Goal: Communication & Community: Answer question/provide support

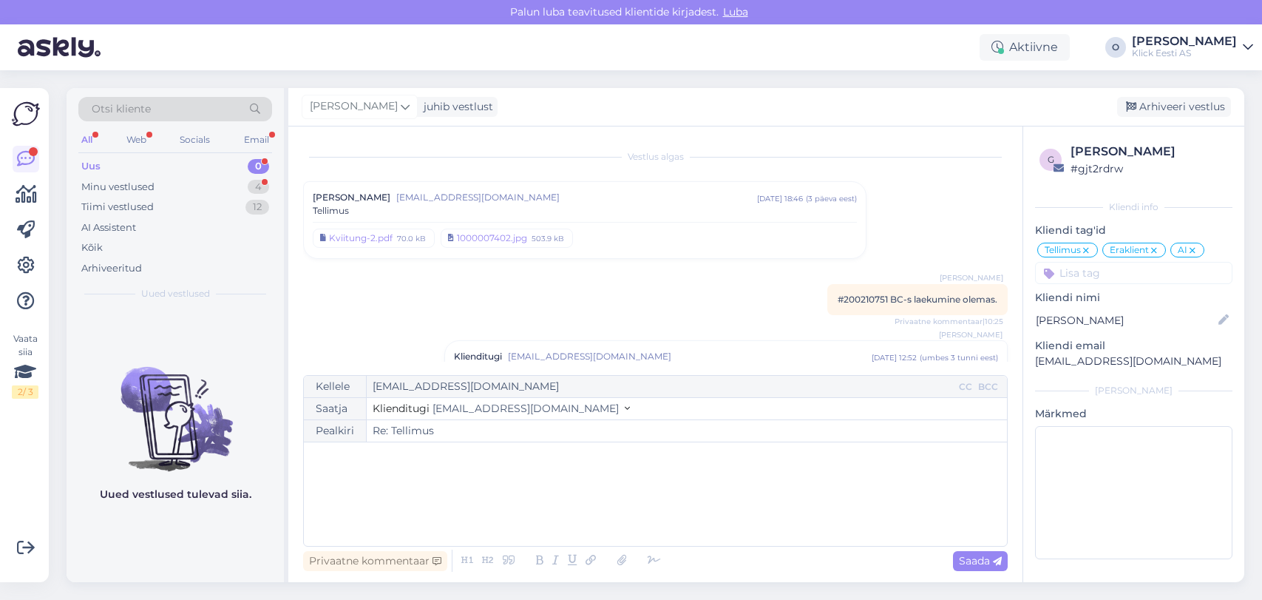
click at [180, 180] on div "Minu vestlused 4" at bounding box center [175, 187] width 194 height 21
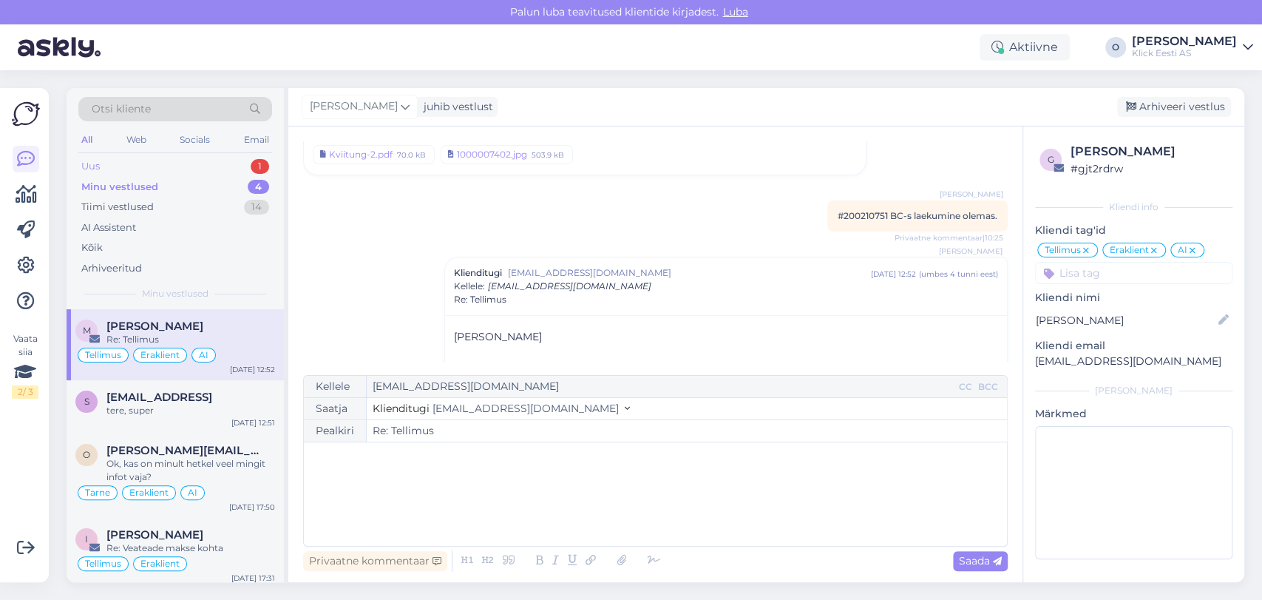
click at [170, 163] on div "Uus 1" at bounding box center [175, 166] width 194 height 21
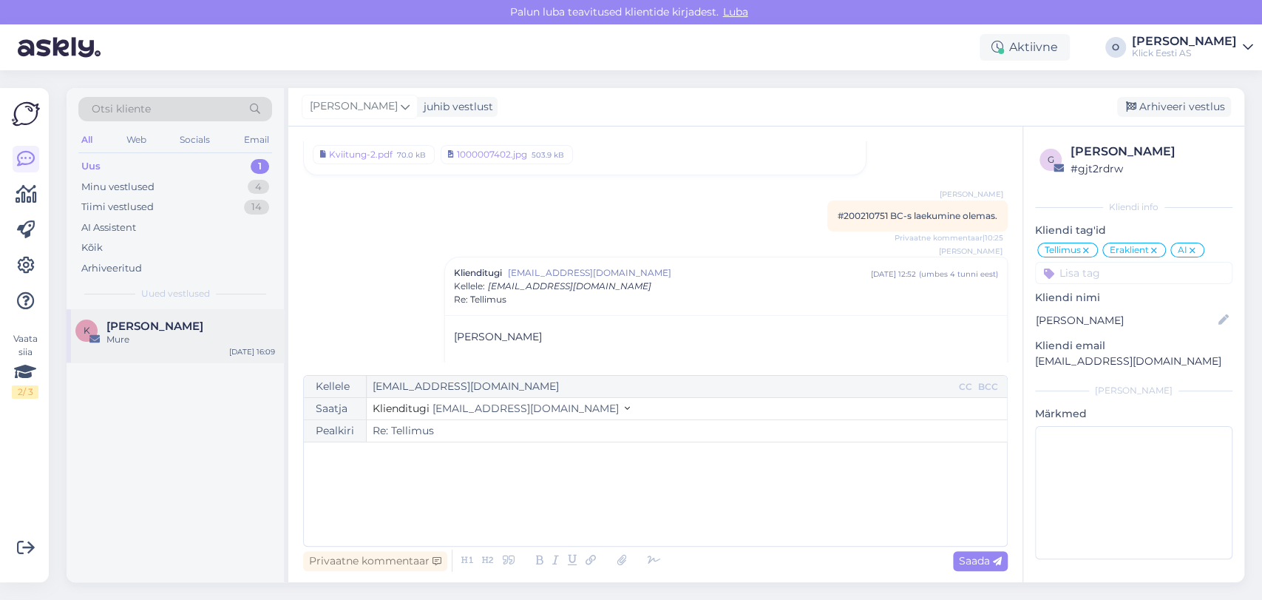
click at [143, 325] on span "[PERSON_NAME]" at bounding box center [155, 326] width 97 height 13
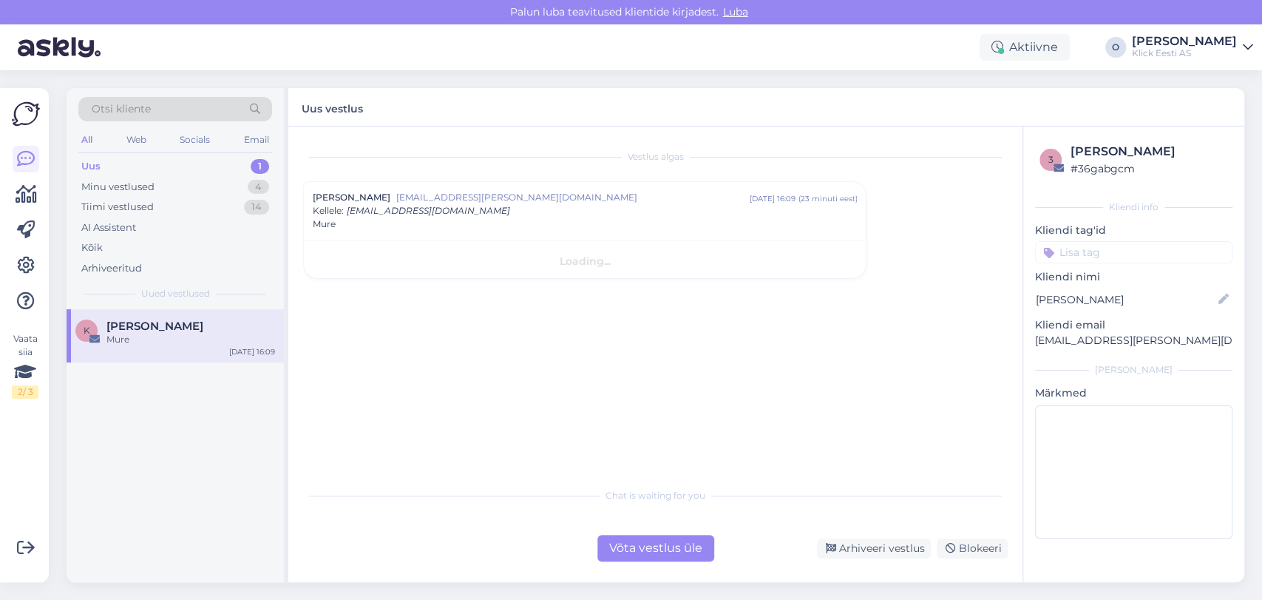
scroll to position [0, 0]
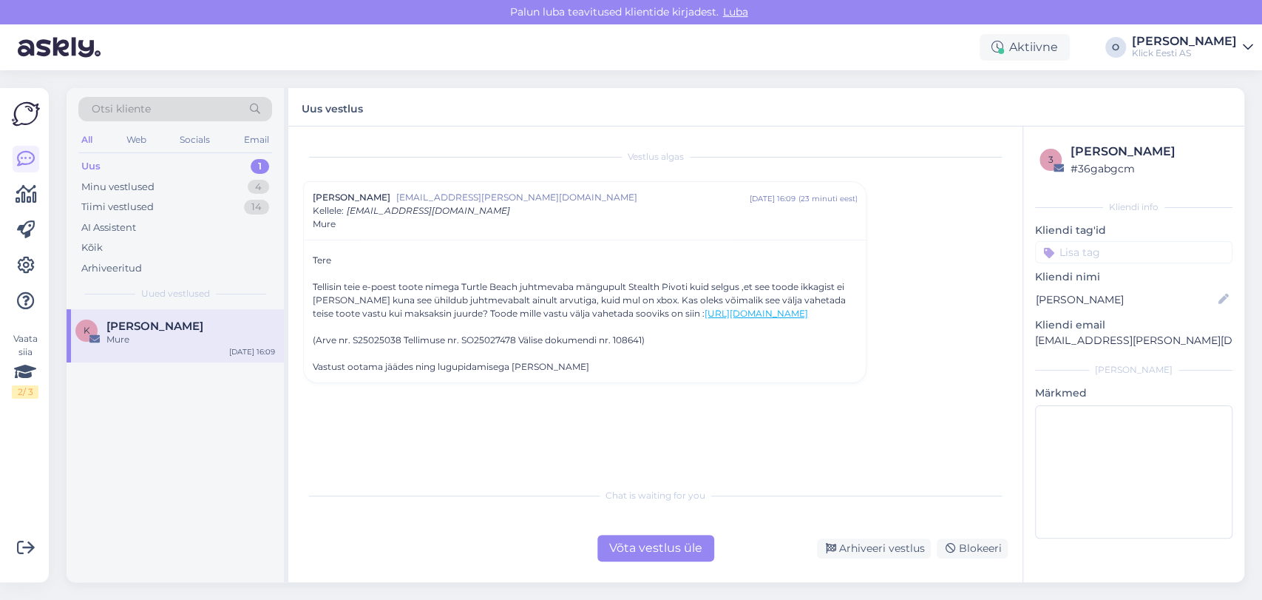
click at [392, 347] on div "(Arve nr. S25025038 Tellimuse nr. SO25027478 Välise dokumendi nr. 108641)" at bounding box center [585, 340] width 544 height 13
copy div "S25025038"
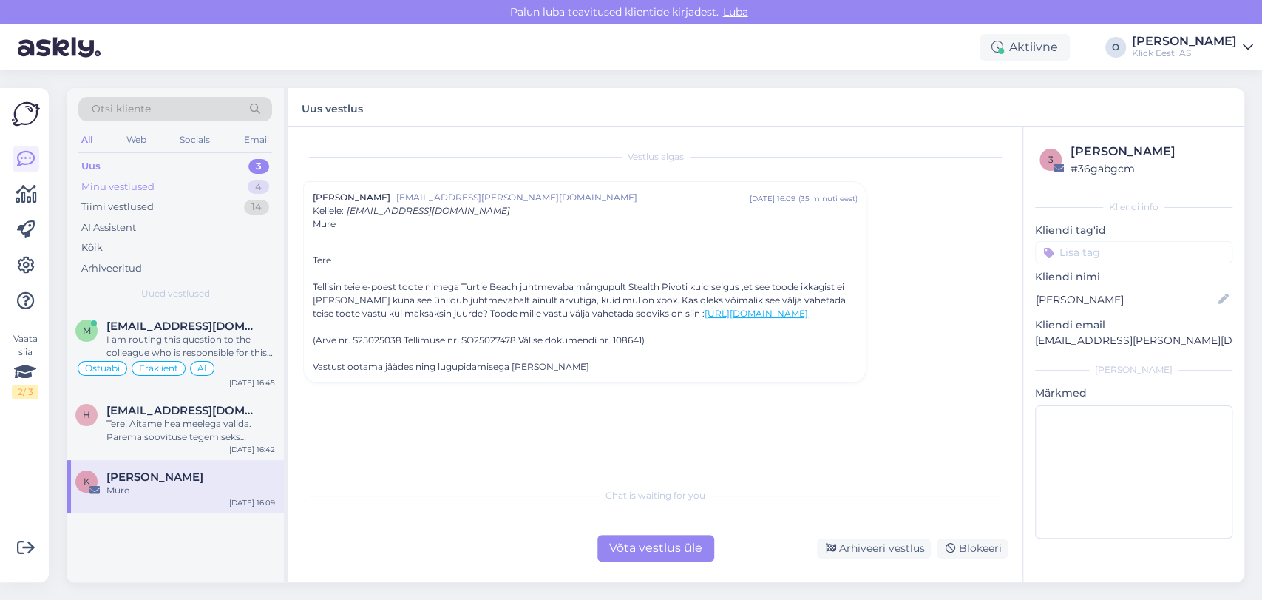
click at [209, 180] on div "Minu vestlused 4" at bounding box center [175, 187] width 194 height 21
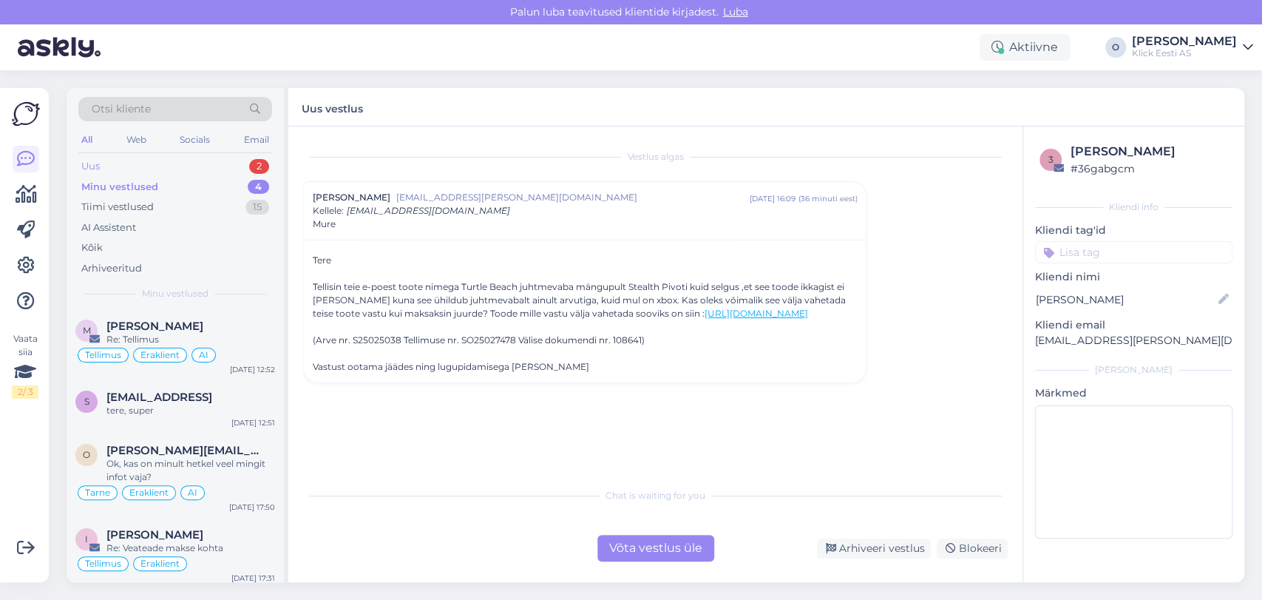
click at [105, 172] on div "Uus 2" at bounding box center [175, 166] width 194 height 21
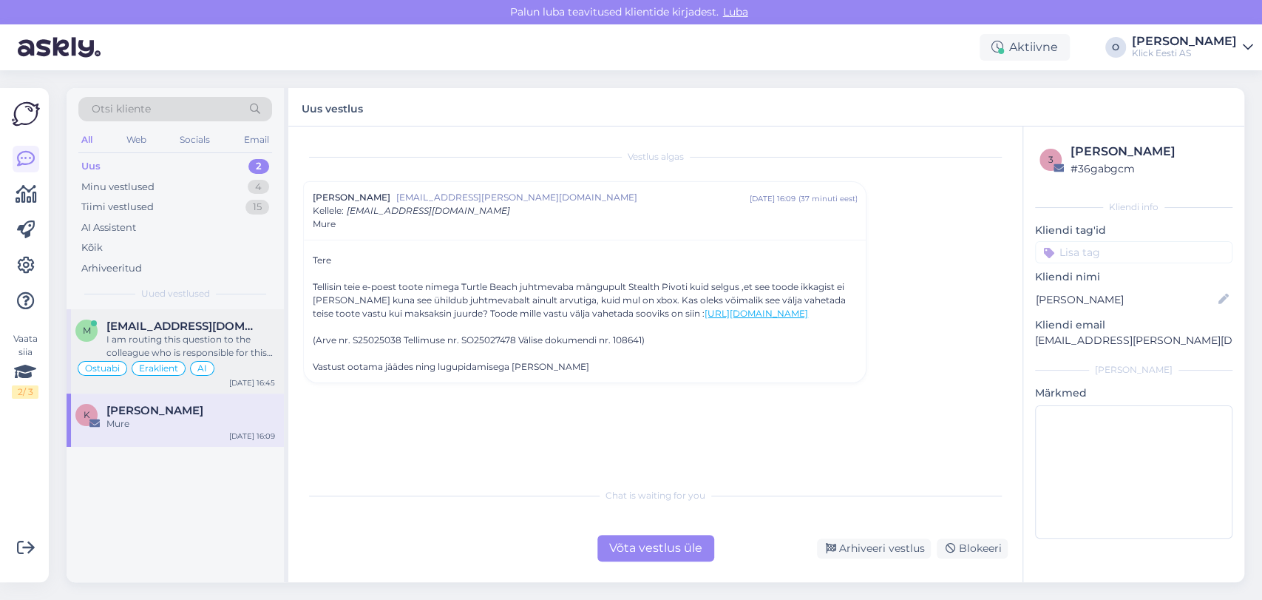
click at [125, 330] on span "[EMAIL_ADDRESS][DOMAIN_NAME]" at bounding box center [184, 326] width 154 height 13
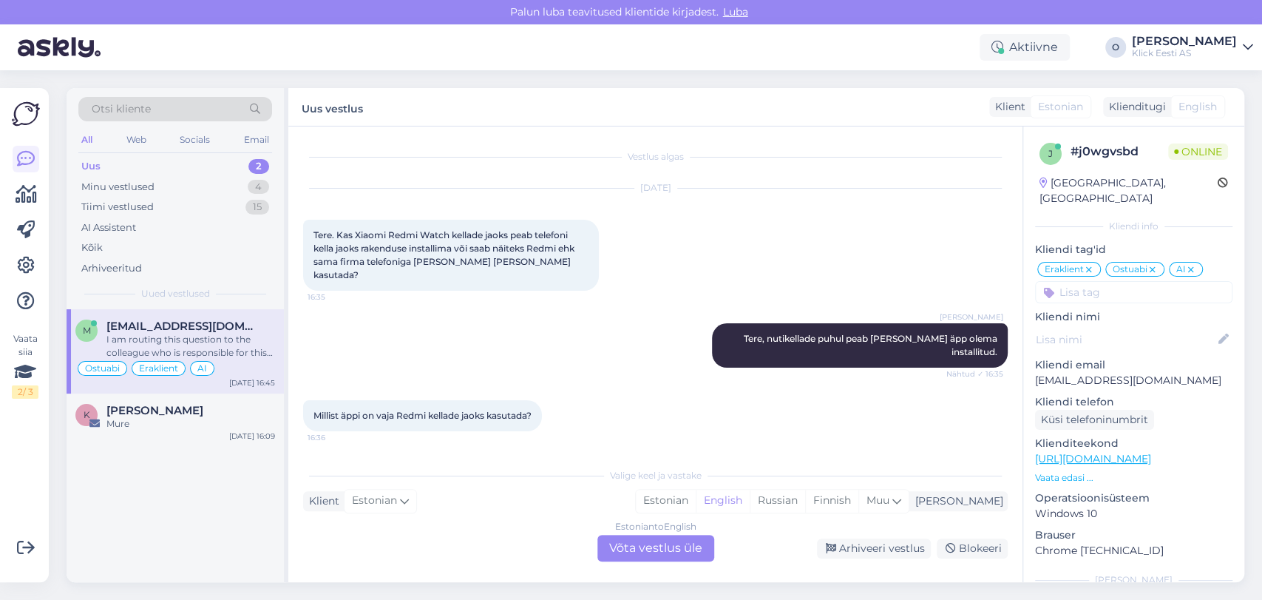
scroll to position [7766, 0]
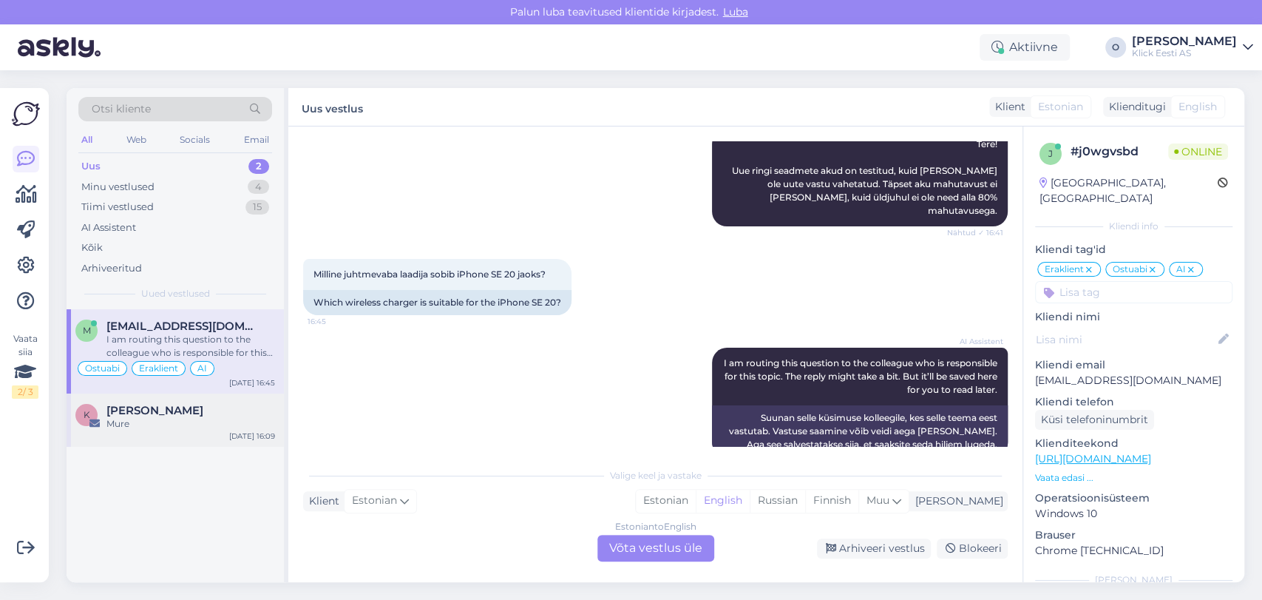
click at [119, 401] on div "K [PERSON_NAME] [PERSON_NAME] [DATE] 16:09" at bounding box center [175, 419] width 217 height 53
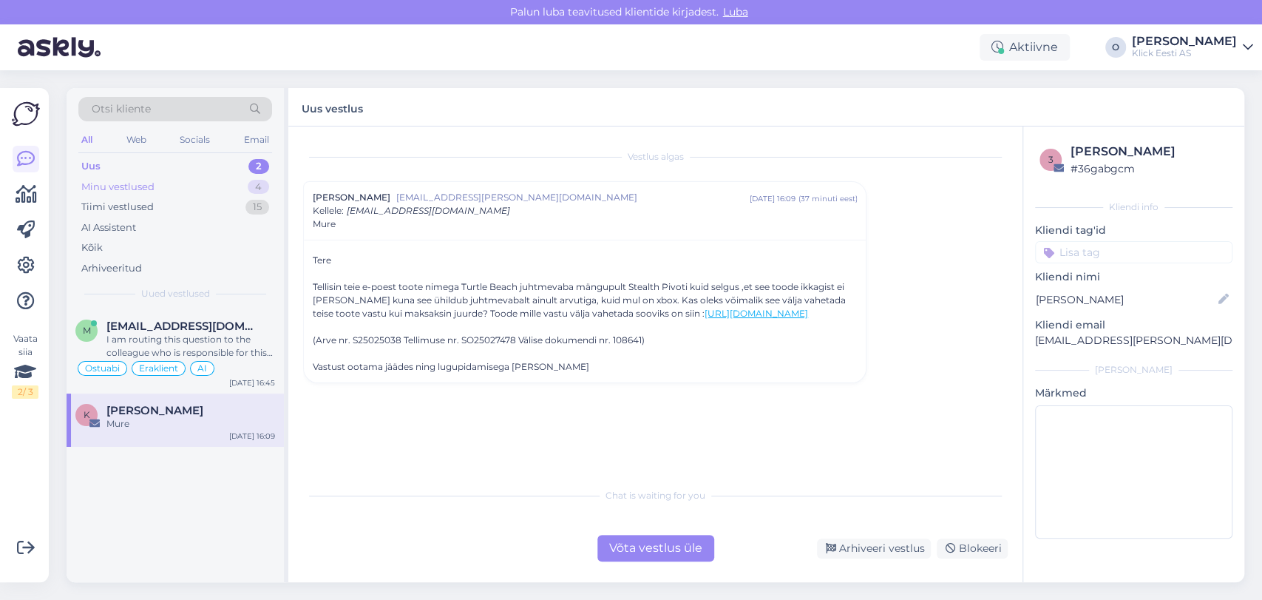
click at [158, 192] on div "Minu vestlused 4" at bounding box center [175, 187] width 194 height 21
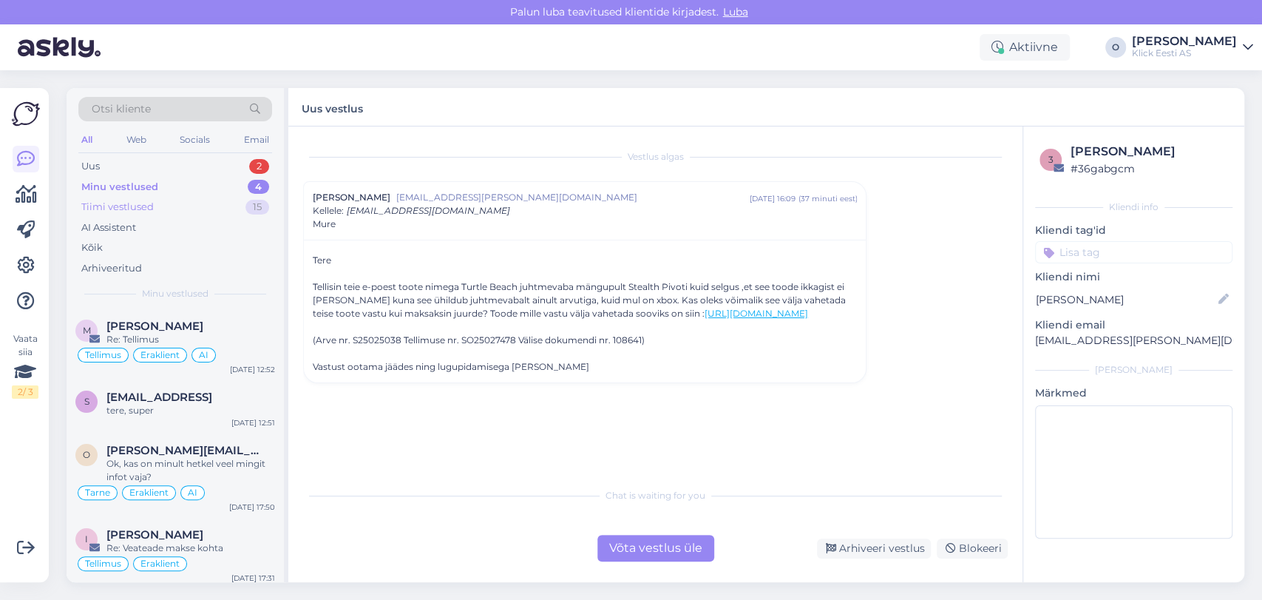
click at [158, 197] on div "Tiimi vestlused 15" at bounding box center [175, 207] width 194 height 21
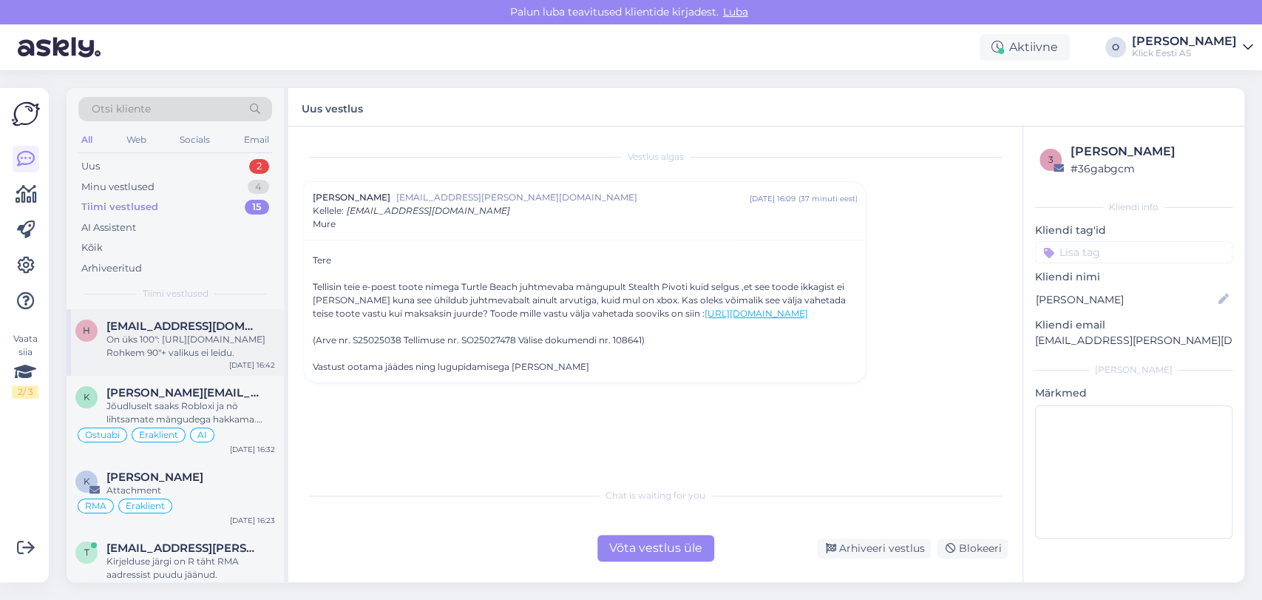
click at [141, 331] on span "[EMAIL_ADDRESS][DOMAIN_NAME]" at bounding box center [184, 326] width 154 height 13
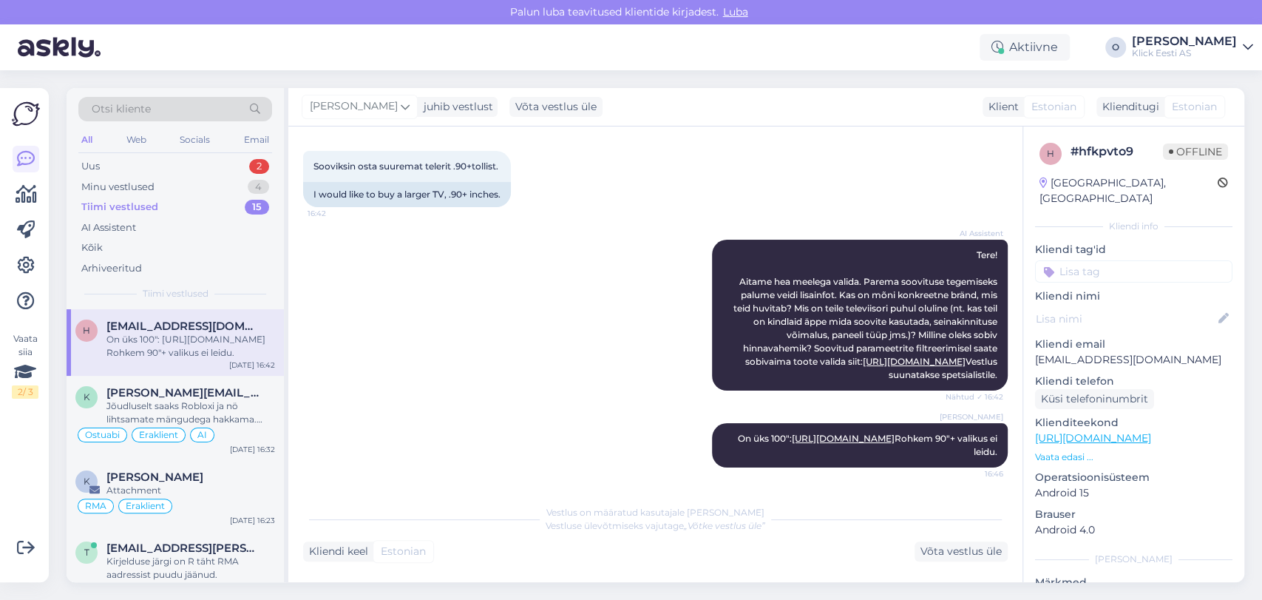
click at [155, 197] on div "Tiimi vestlused 15" at bounding box center [175, 207] width 194 height 21
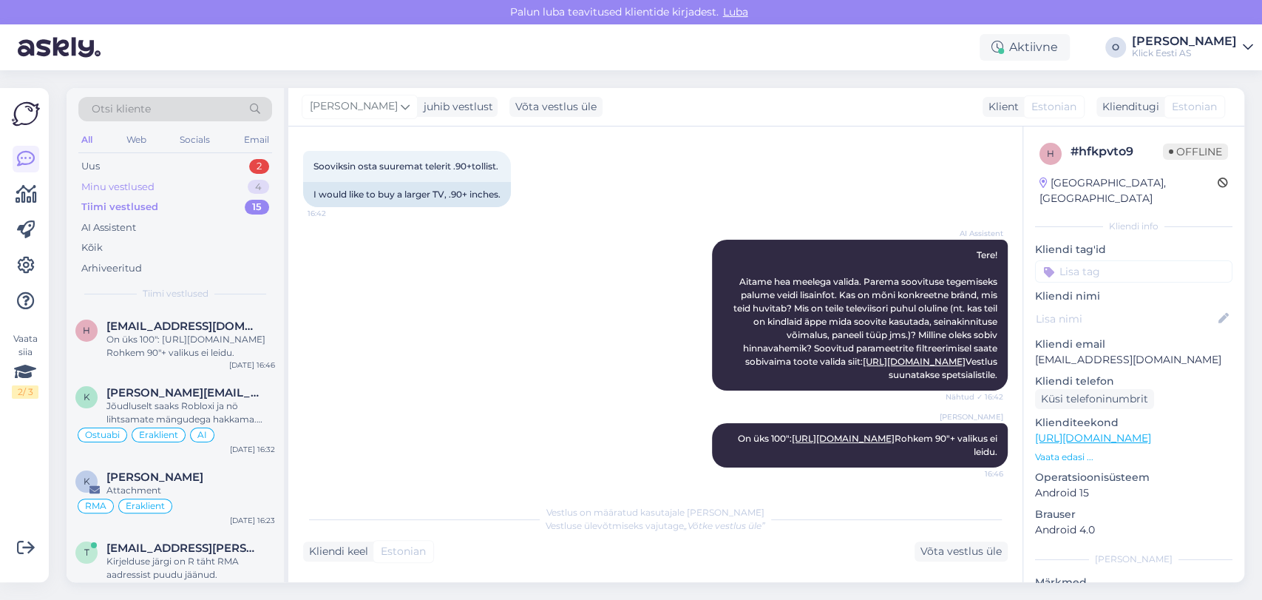
click at [143, 193] on div "Minu vestlused" at bounding box center [117, 187] width 73 height 15
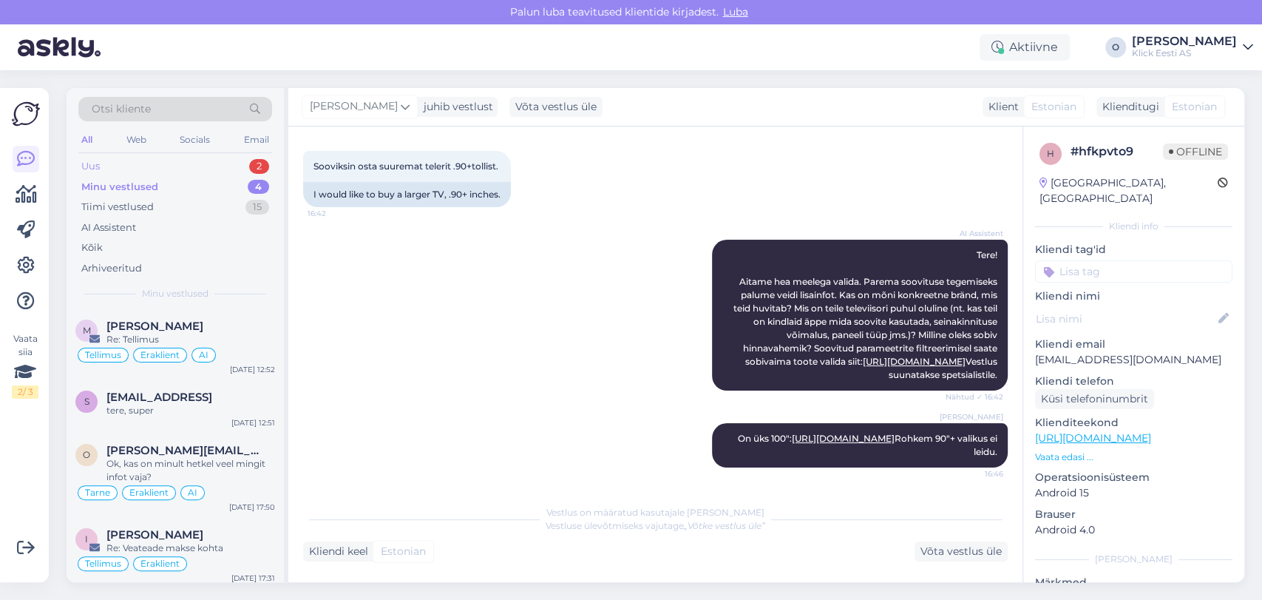
click at [148, 166] on div "Uus 2" at bounding box center [175, 166] width 194 height 21
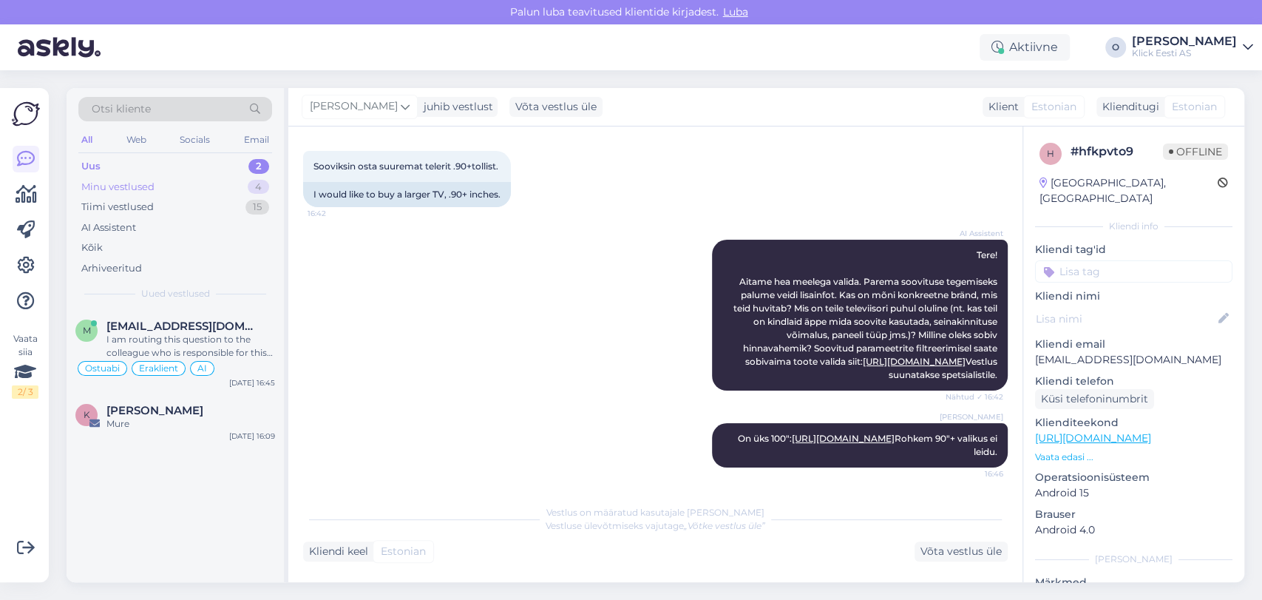
click at [151, 184] on div "Minu vestlused" at bounding box center [117, 187] width 73 height 15
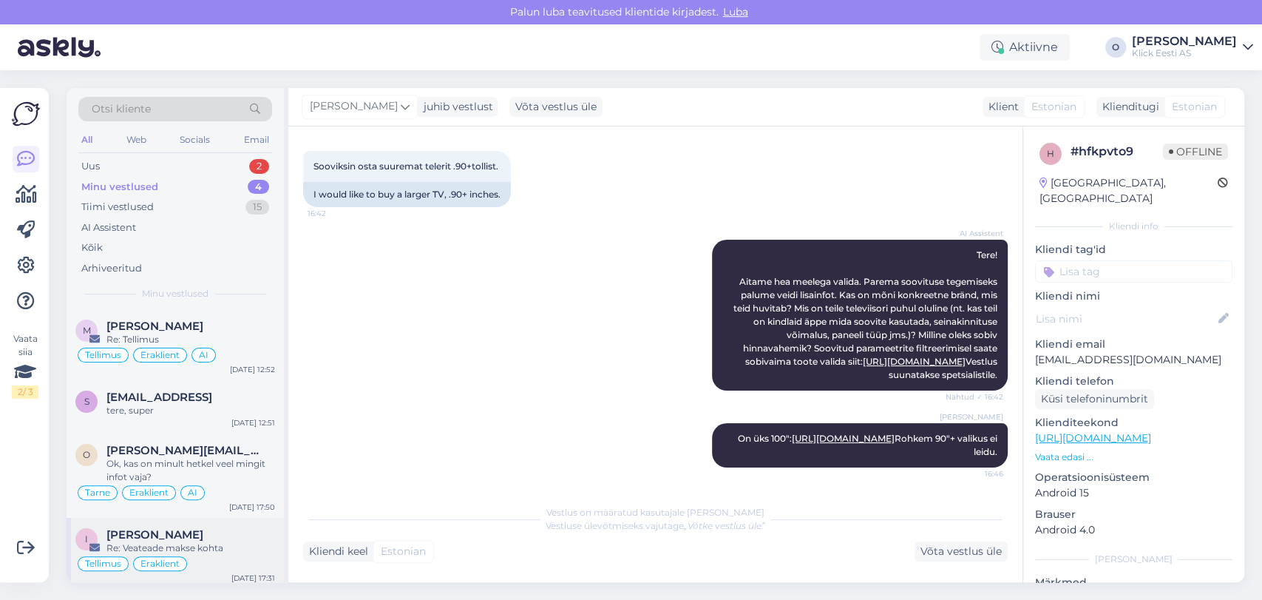
click at [172, 527] on div "I [PERSON_NAME] Re: Veateade makse kohta [PERSON_NAME] [DATE] 17:31" at bounding box center [175, 553] width 217 height 71
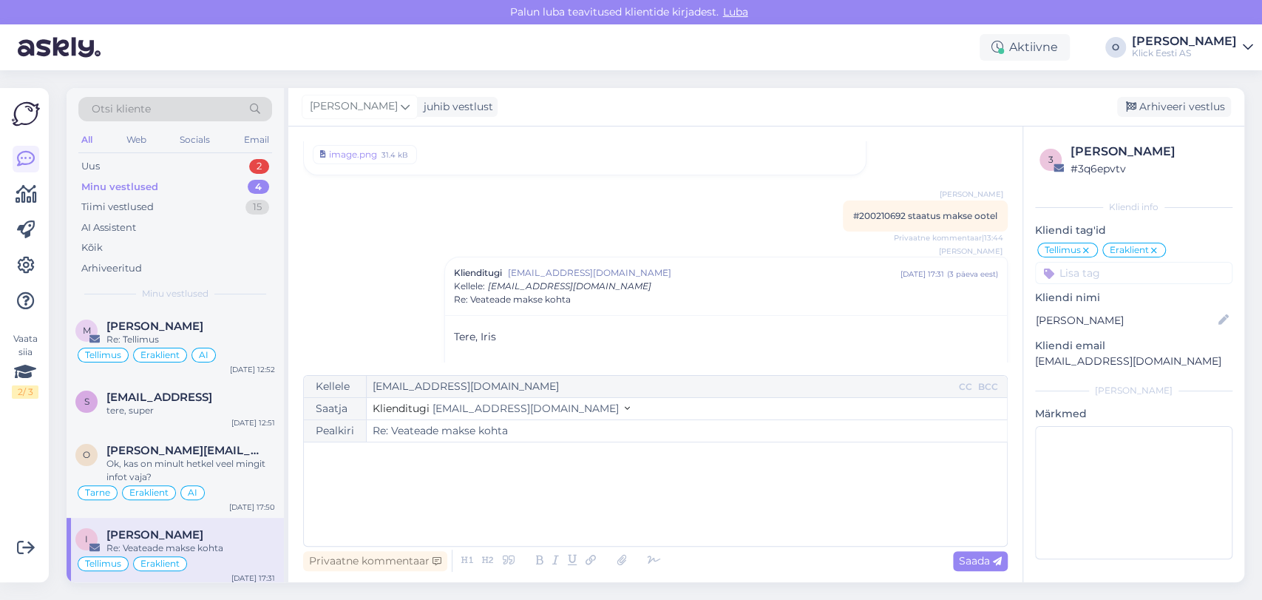
click at [870, 212] on span "#200210692 staatus makse ootel" at bounding box center [925, 215] width 144 height 11
copy span "200210692"
click at [428, 484] on div "﻿" at bounding box center [655, 494] width 689 height 89
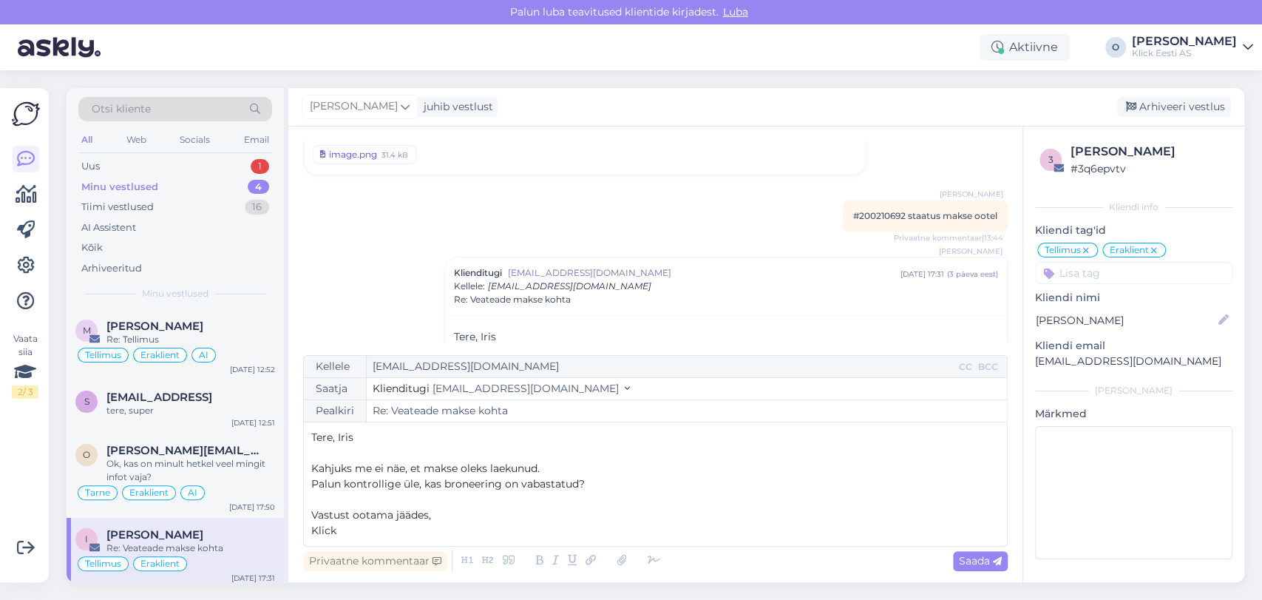
click at [371, 149] on div "image.png" at bounding box center [353, 154] width 48 height 13
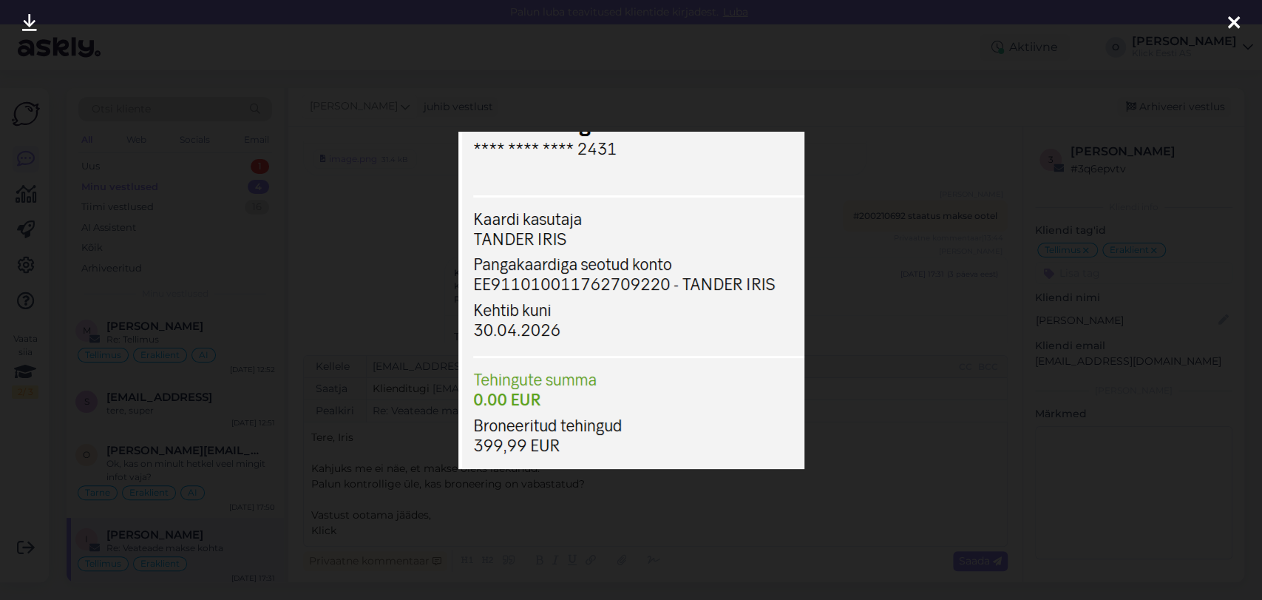
scroll to position [609, 0]
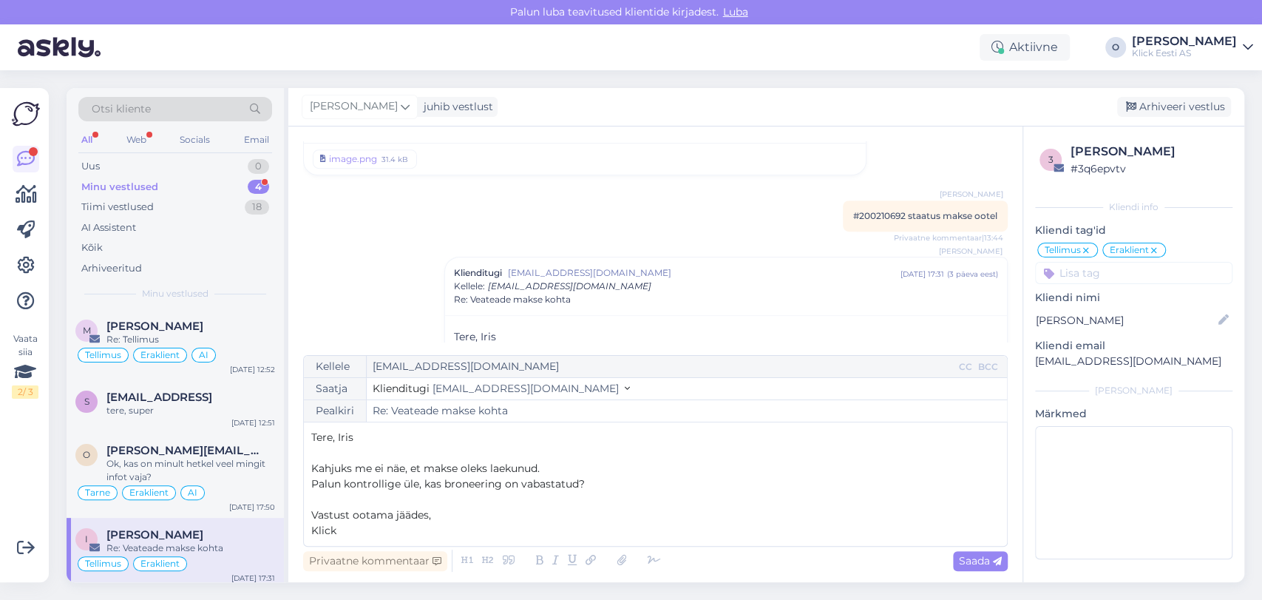
click at [241, 180] on div "Minu vestlused 4" at bounding box center [175, 187] width 194 height 21
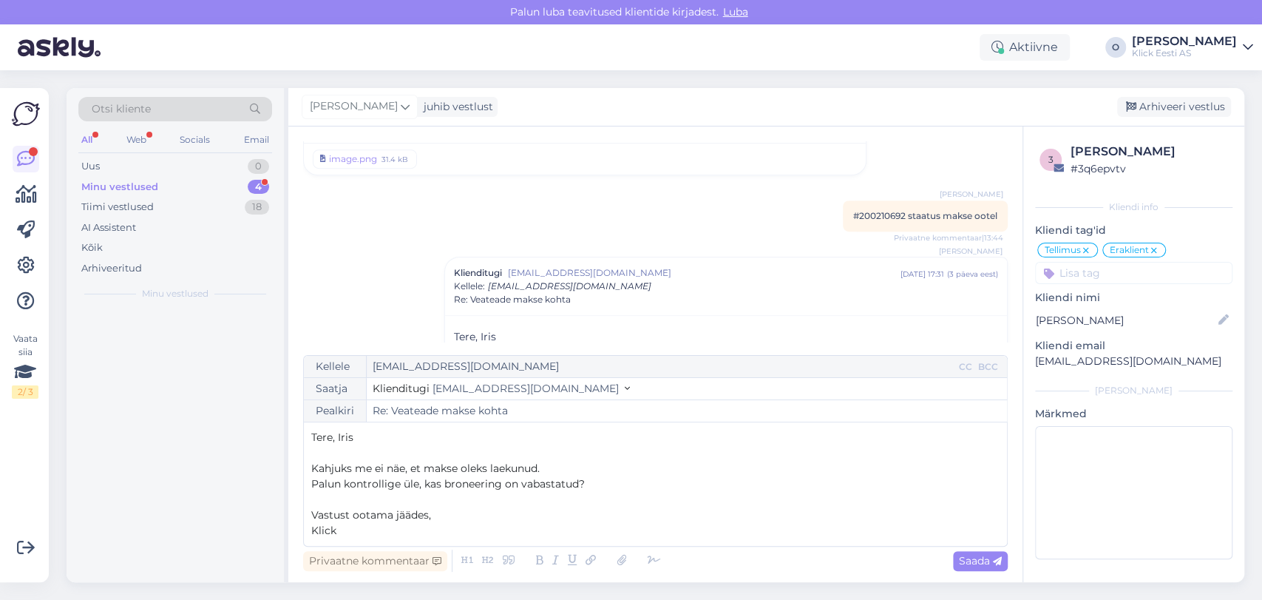
click at [241, 180] on div "Minu vestlused 4" at bounding box center [175, 187] width 194 height 21
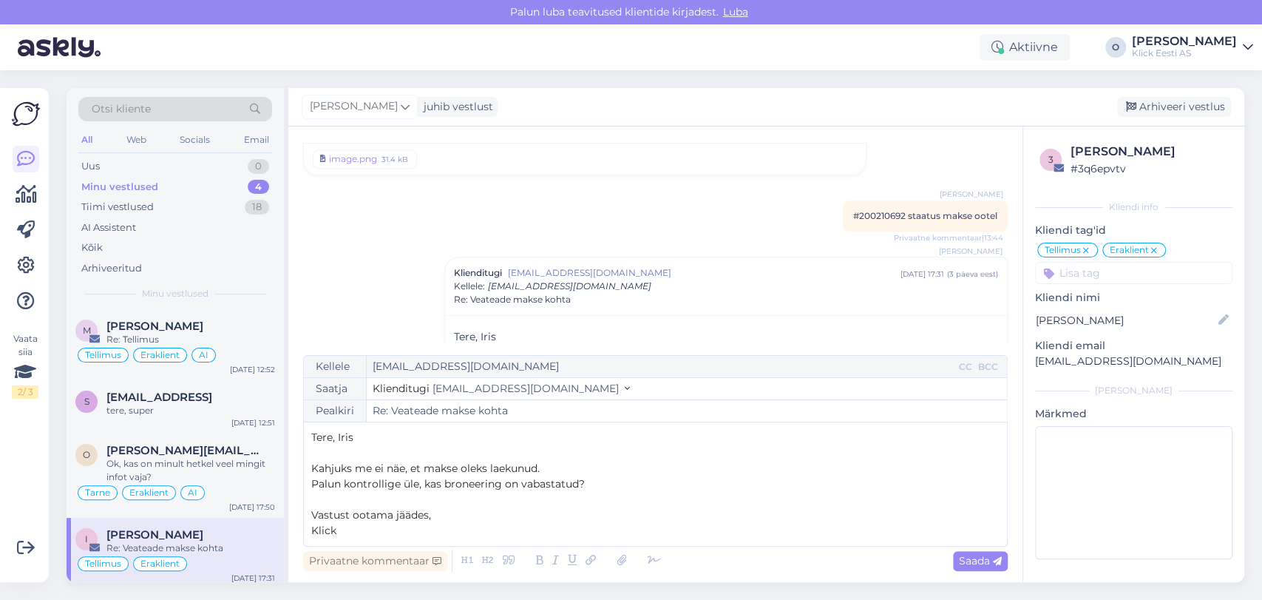
click at [241, 180] on div "Minu vestlused 4" at bounding box center [175, 187] width 194 height 21
click at [746, 534] on p "Klick" at bounding box center [655, 531] width 689 height 16
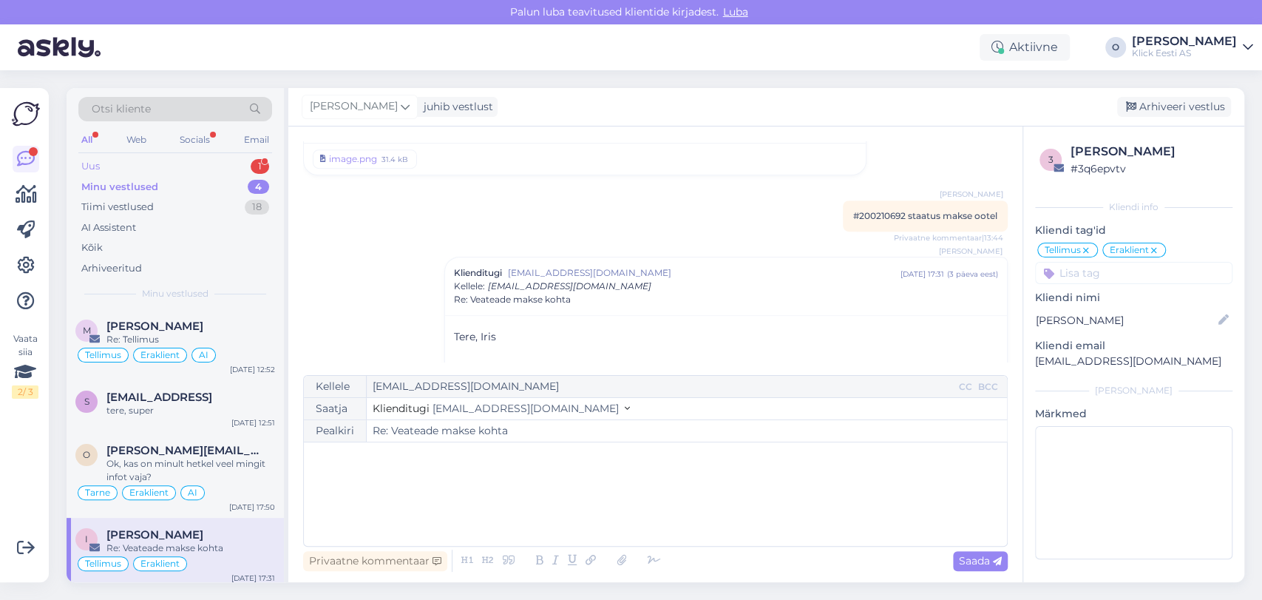
click at [214, 169] on div "Uus 1" at bounding box center [175, 166] width 194 height 21
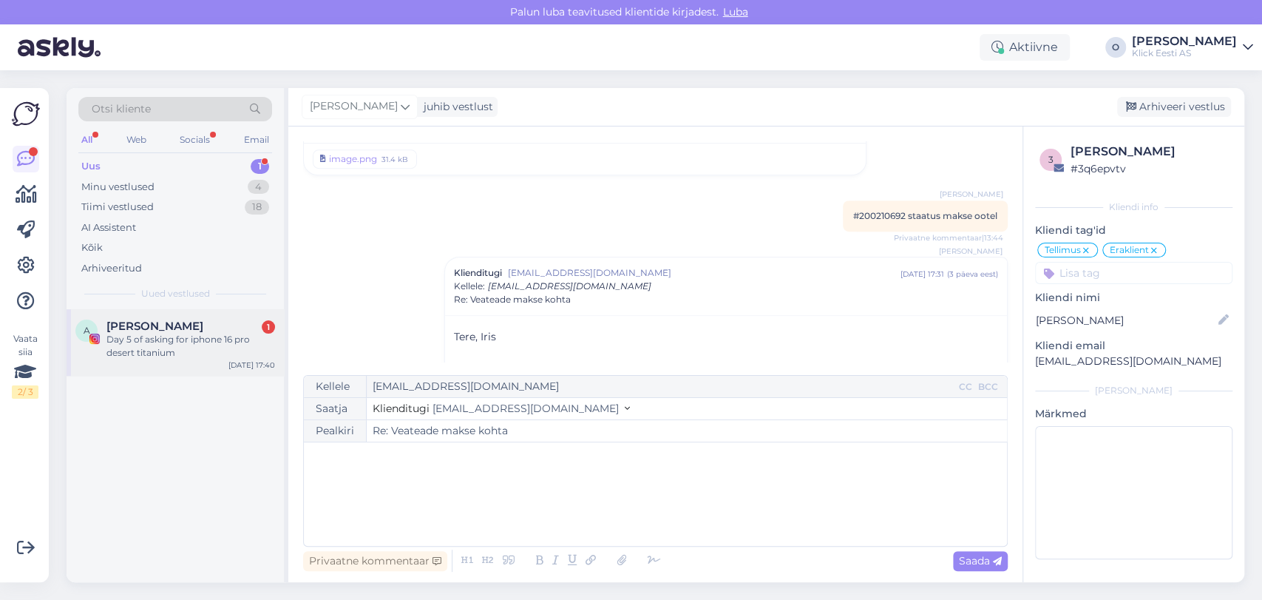
click at [186, 331] on span "[PERSON_NAME]" at bounding box center [155, 326] width 97 height 13
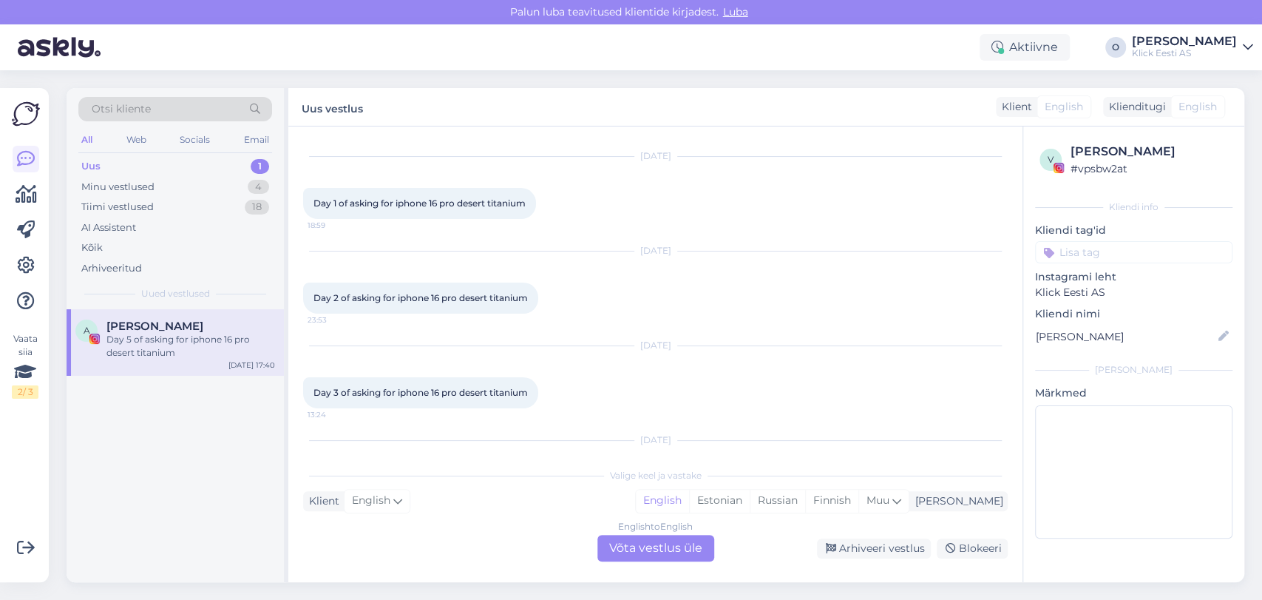
scroll to position [0, 0]
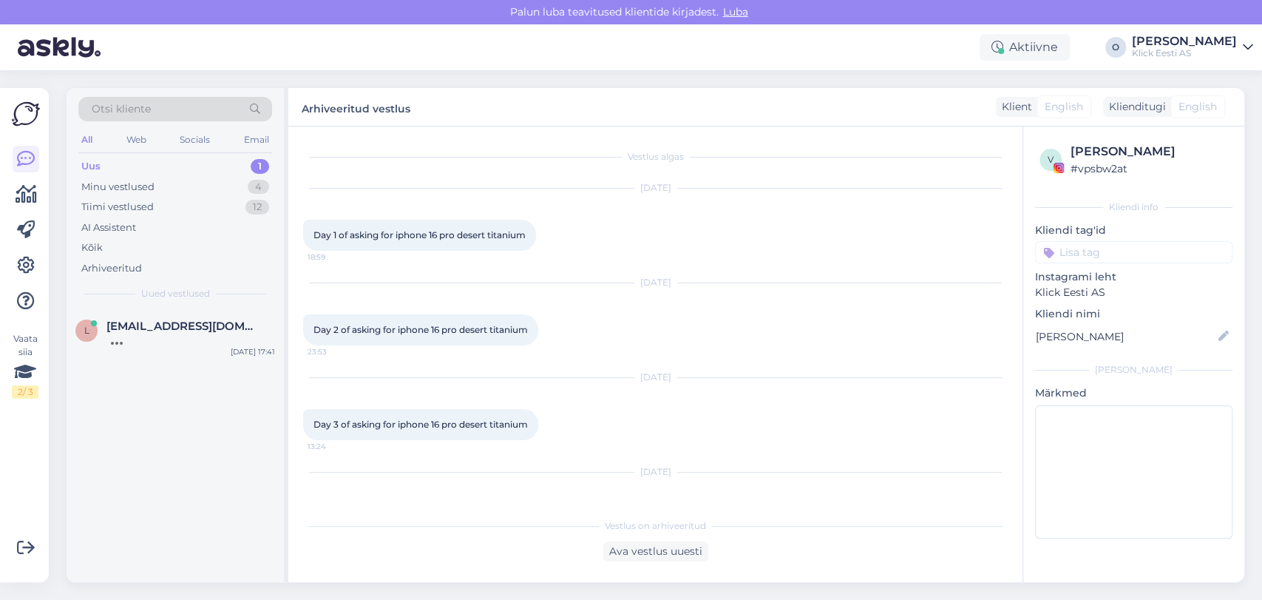
drag, startPoint x: 234, startPoint y: 151, endPoint x: 226, endPoint y: 160, distance: 12.0
click at [226, 160] on div "Otsi kliente All Web Socials Email Uus 1 Minu vestlused 4 Tiimi vestlused 12 AI…" at bounding box center [175, 198] width 217 height 221
click at [226, 160] on div "Uus 1" at bounding box center [175, 166] width 194 height 21
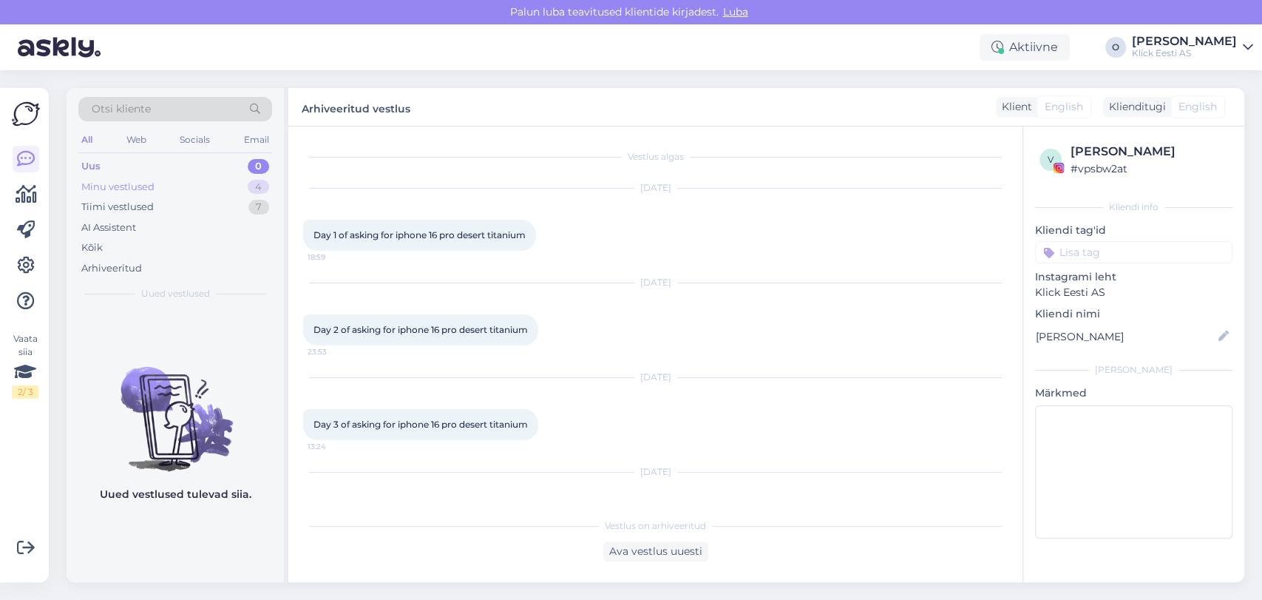
click at [198, 189] on div "Minu vestlused 4" at bounding box center [175, 187] width 194 height 21
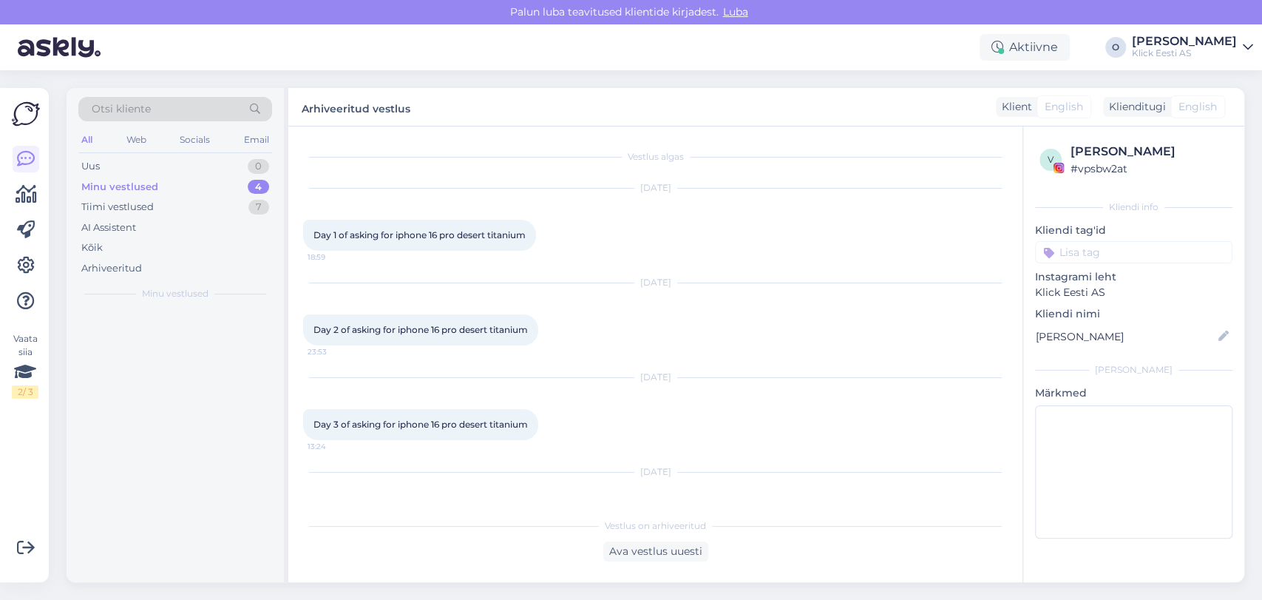
click at [198, 189] on div "Minu vestlused 4" at bounding box center [175, 187] width 194 height 21
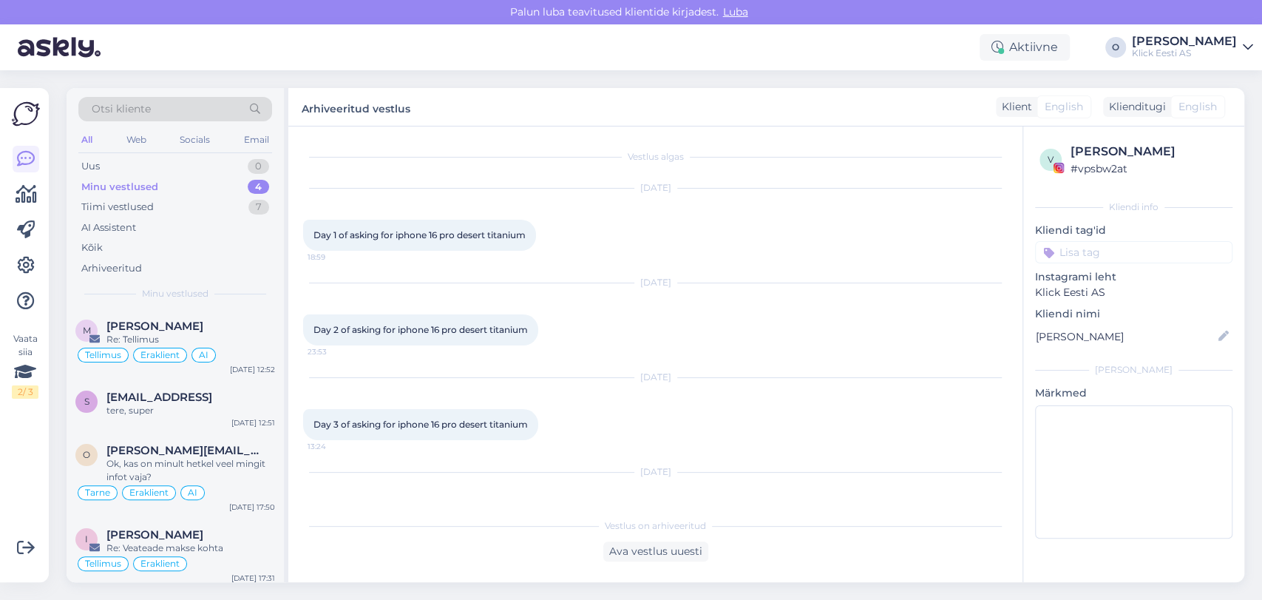
click at [198, 189] on div "Minu vestlused 4" at bounding box center [175, 187] width 194 height 21
